Goal: Find specific page/section: Find specific page/section

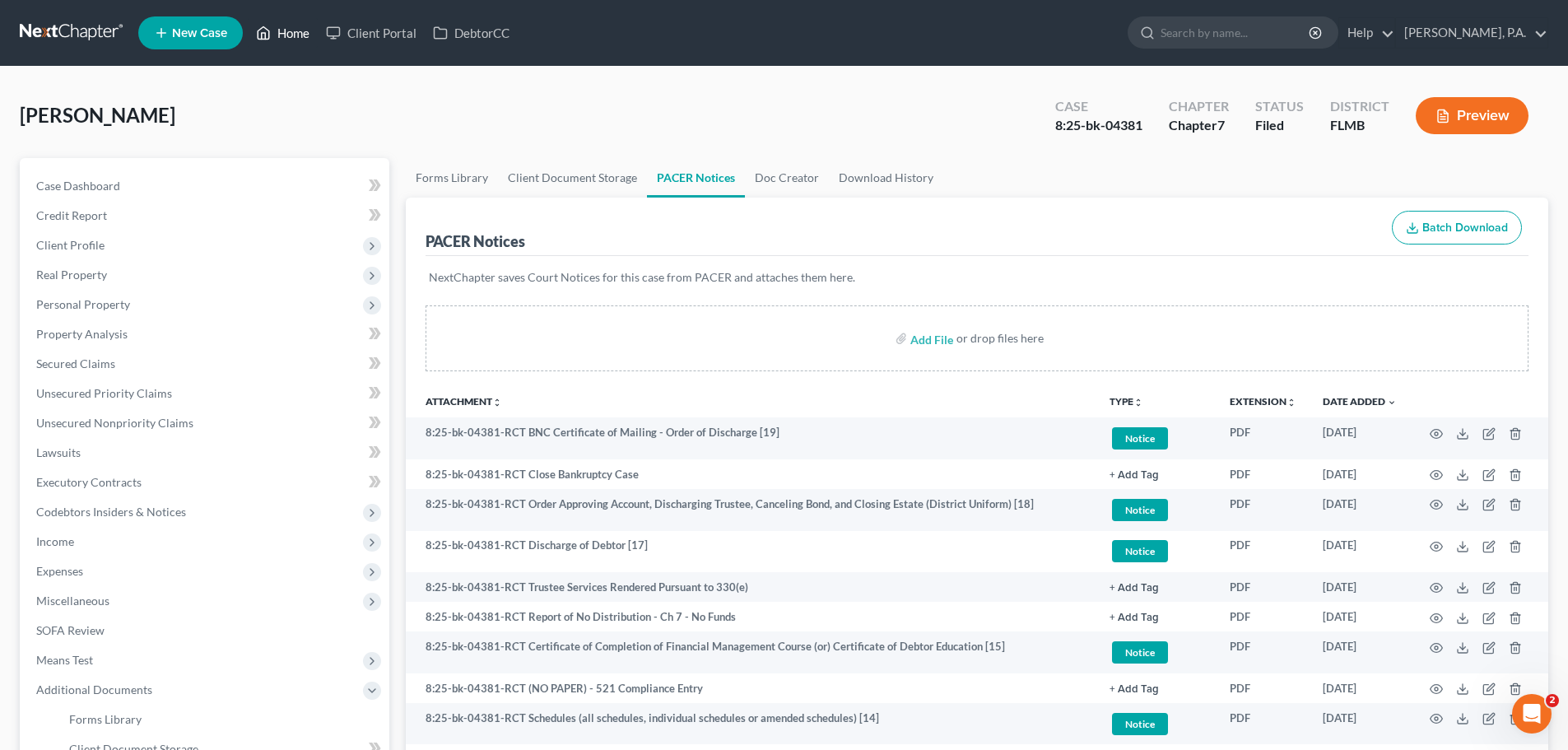
click at [305, 25] on link "Home" at bounding box center [282, 33] width 70 height 30
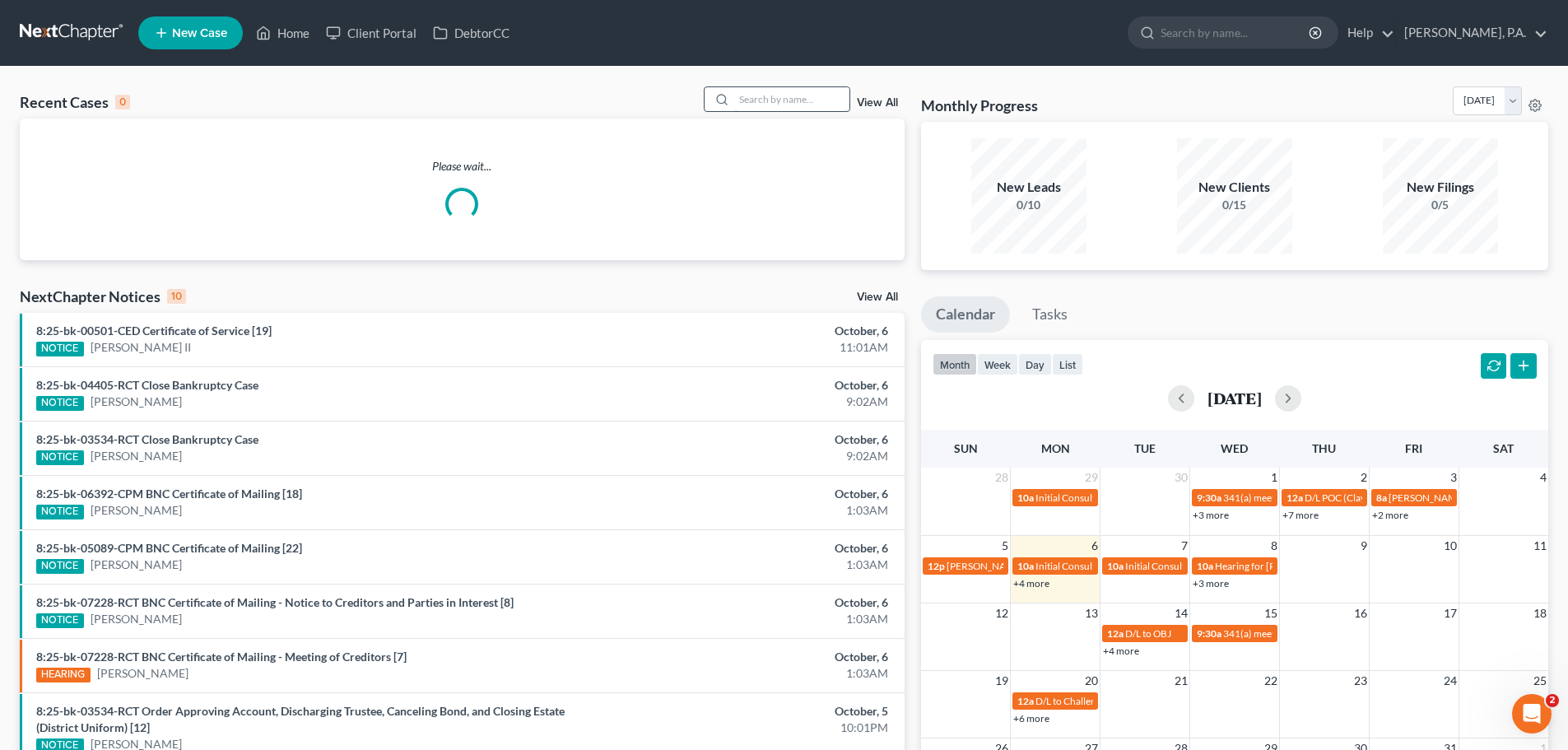
click at [799, 98] on input "search" at bounding box center [792, 99] width 116 height 24
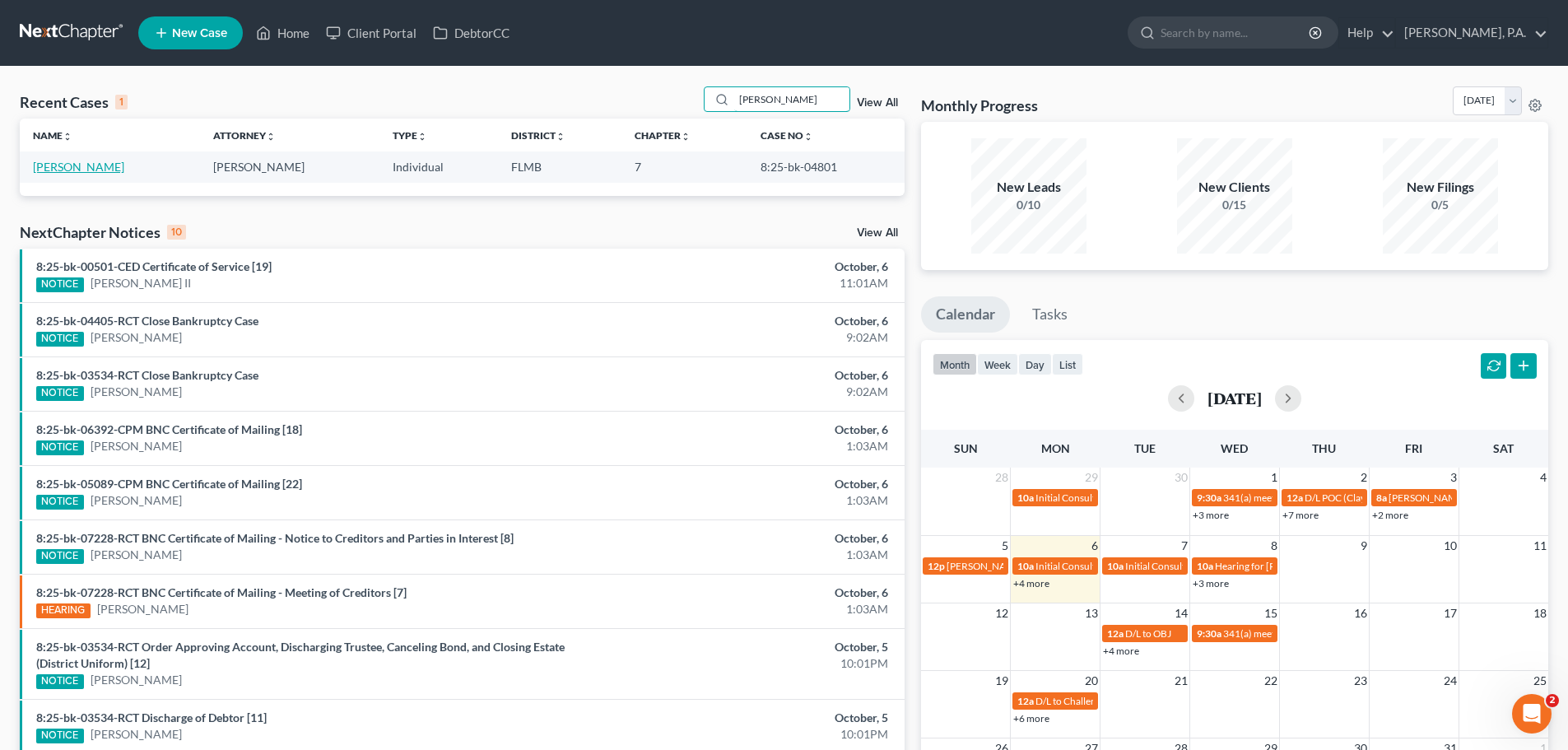
type input "[PERSON_NAME]"
click at [94, 161] on link "[PERSON_NAME]" at bounding box center [78, 167] width 92 height 14
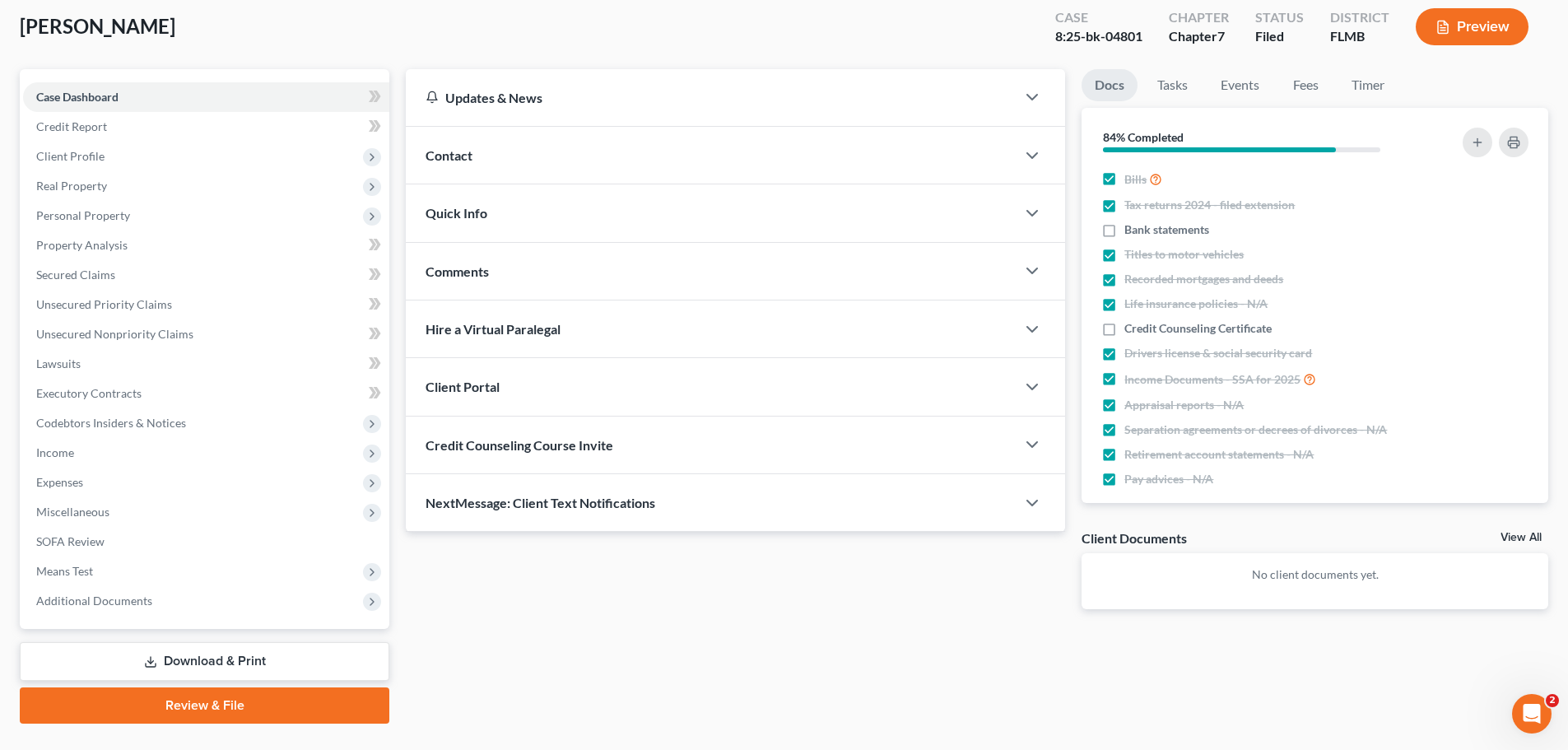
scroll to position [125, 0]
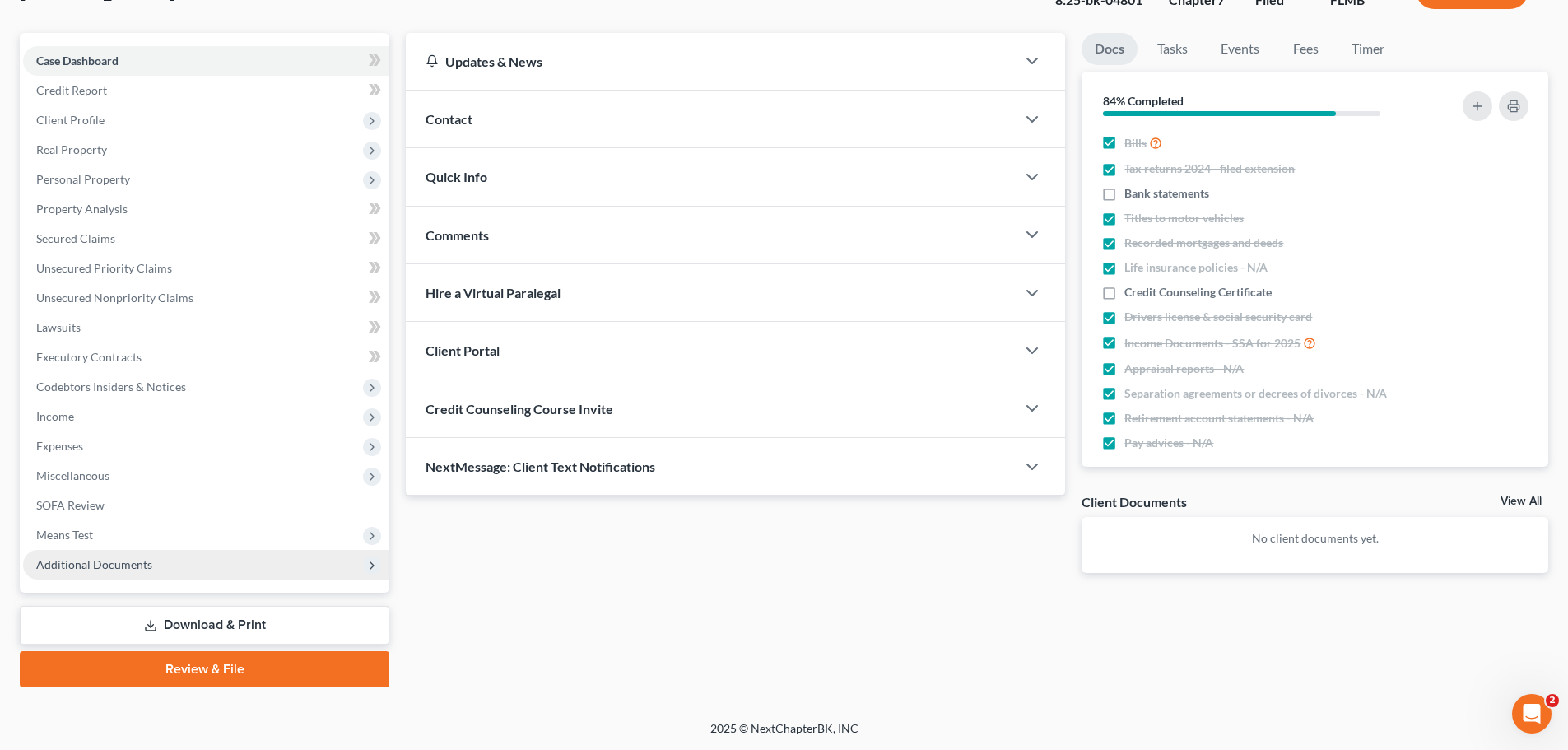
click at [99, 560] on span "Additional Documents" at bounding box center [95, 563] width 117 height 14
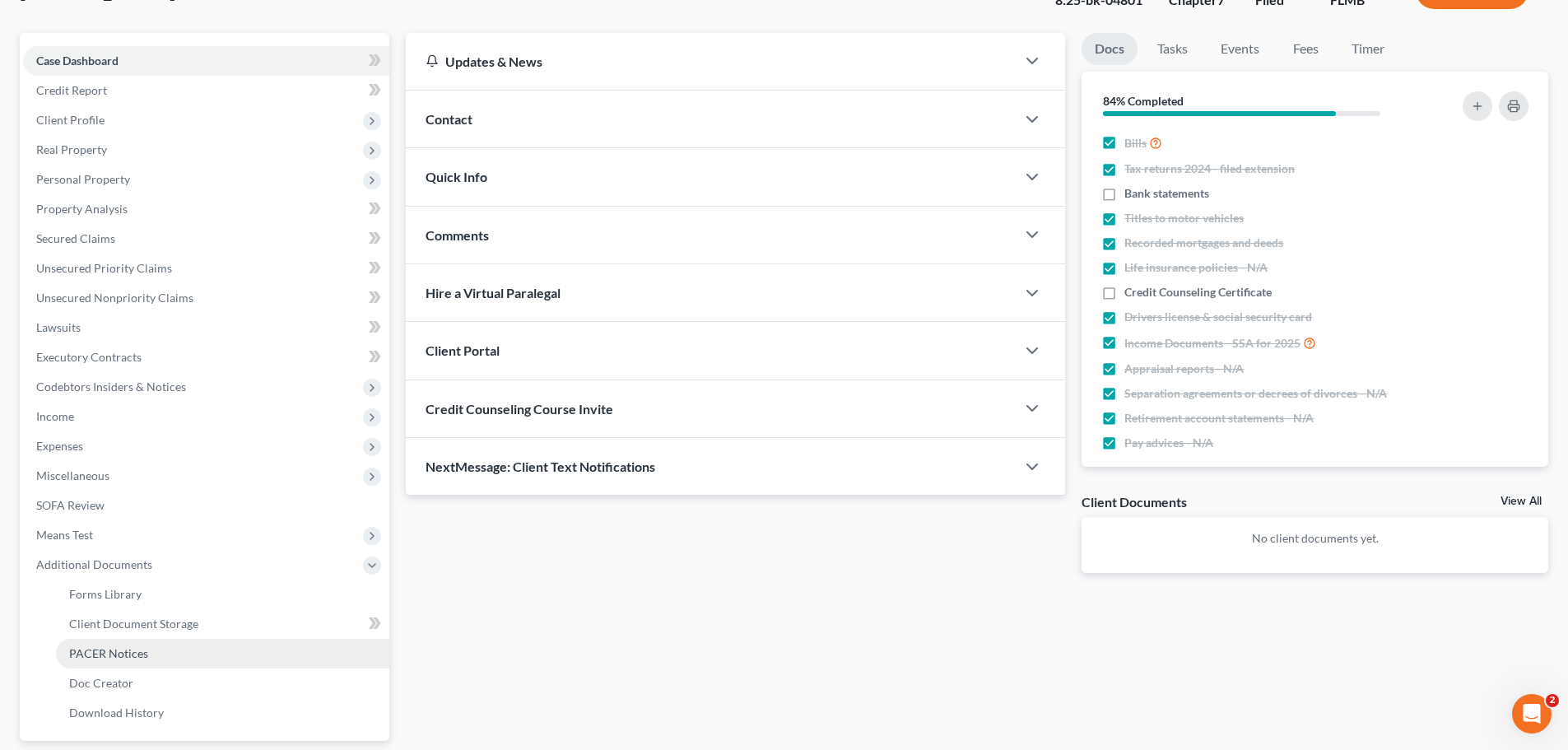
click at [95, 657] on span "PACER Notices" at bounding box center [109, 653] width 79 height 14
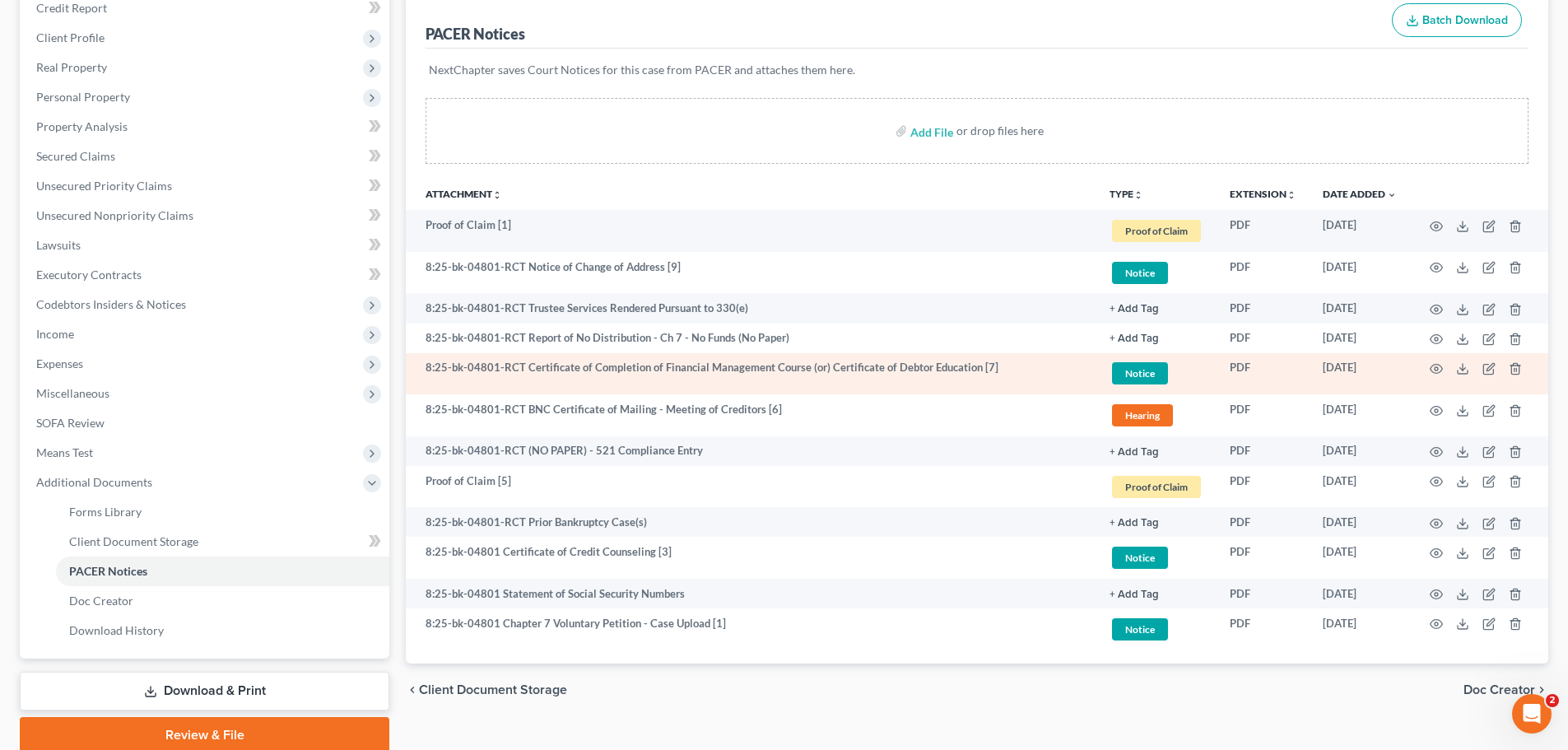
scroll to position [247, 0]
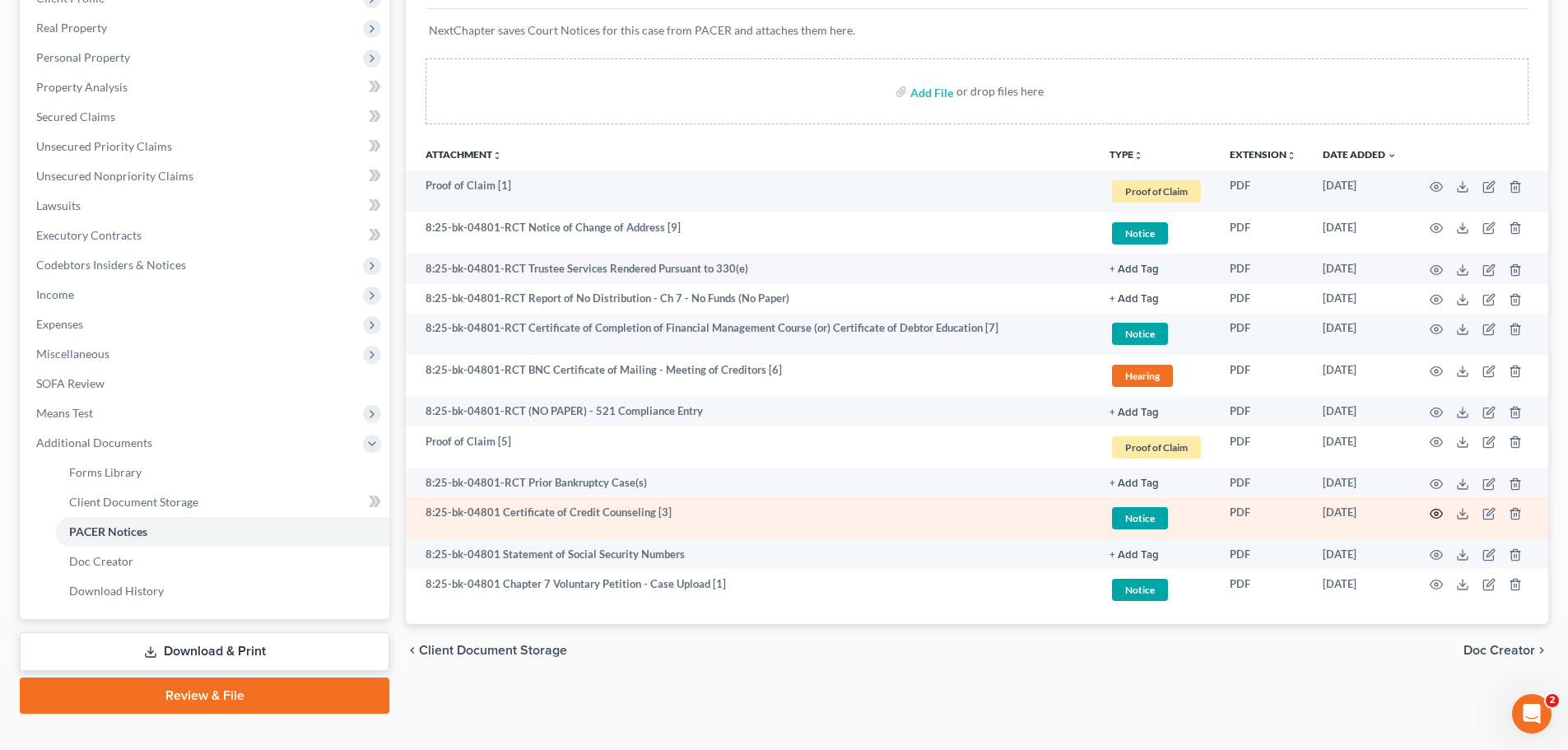
click at [1434, 517] on icon "button" at bounding box center [1437, 512] width 13 height 9
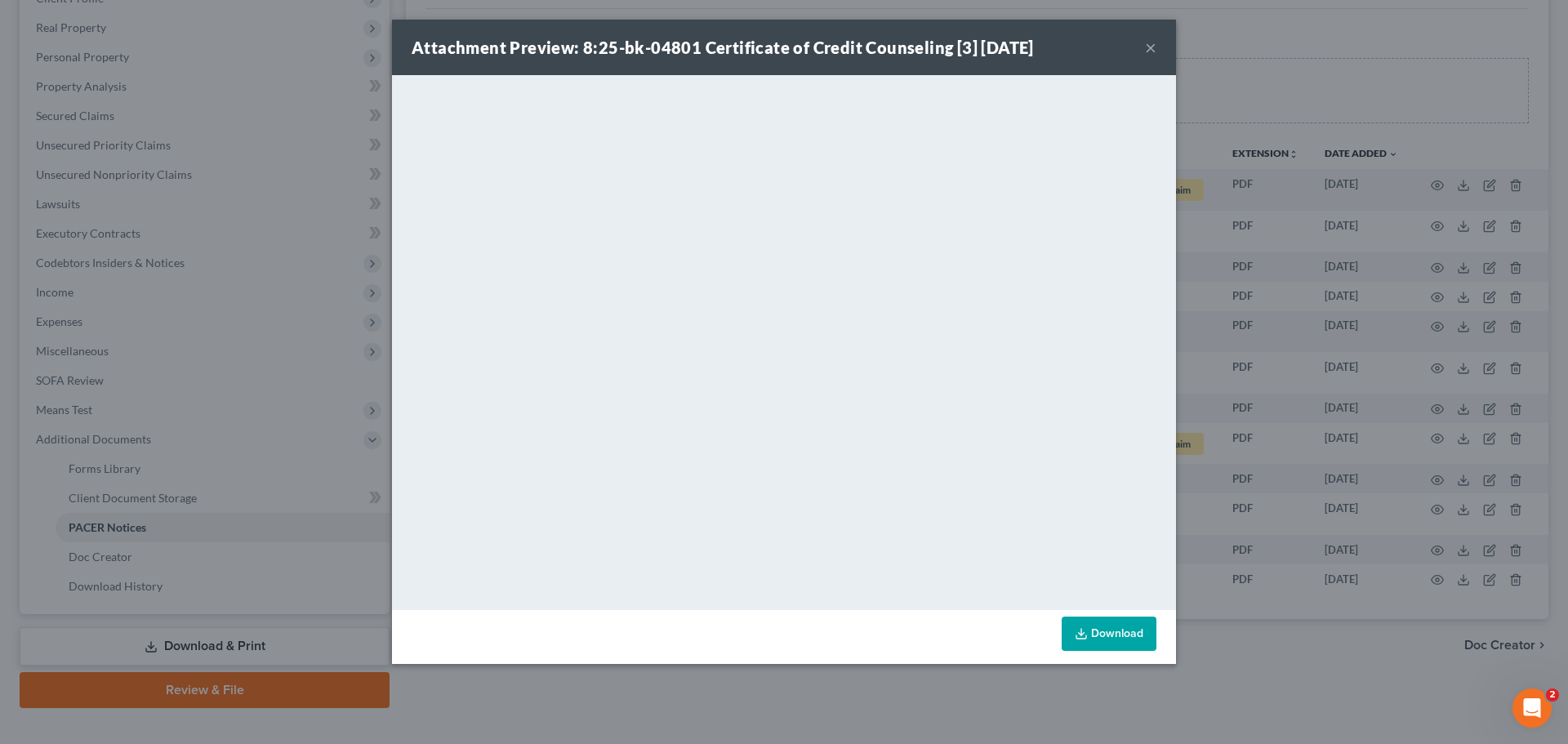
click at [1152, 52] on button "×" at bounding box center [1151, 47] width 12 height 20
